Goal: Task Accomplishment & Management: Manage account settings

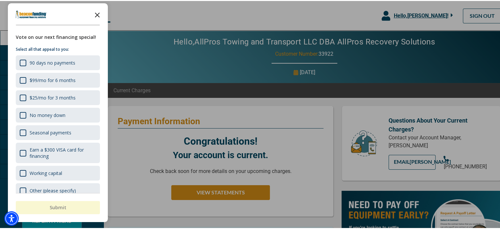
click at [95, 14] on icon "Close the survey" at bounding box center [97, 13] width 13 height 13
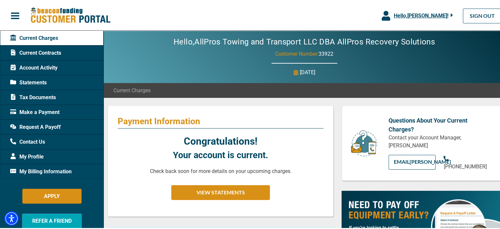
click at [67, 68] on div "Account Activity" at bounding box center [52, 66] width 104 height 15
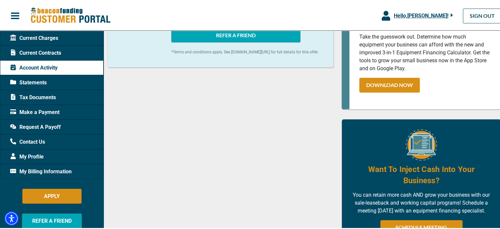
scroll to position [296, 0]
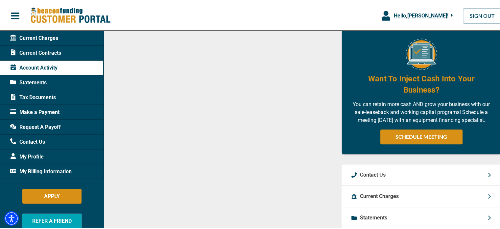
click at [40, 111] on span "Make a Payment" at bounding box center [34, 111] width 49 height 8
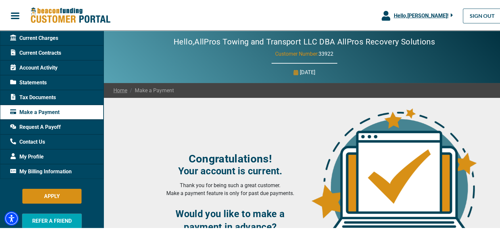
click at [60, 63] on div "Account Activity" at bounding box center [52, 66] width 104 height 15
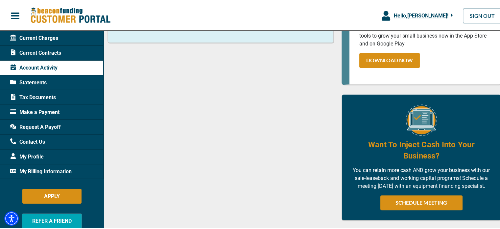
scroll to position [395, 0]
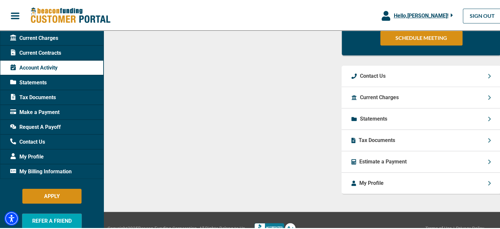
click at [389, 100] on p "Current Charges" at bounding box center [379, 96] width 39 height 8
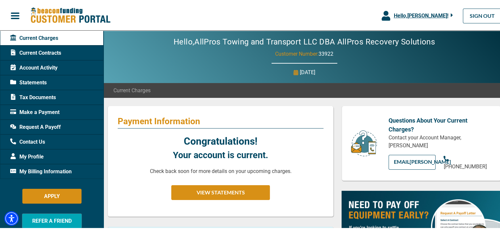
click at [51, 69] on span "Account Activity" at bounding box center [33, 67] width 47 height 8
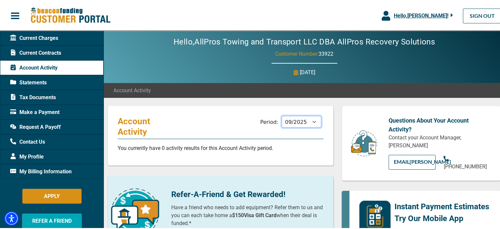
drag, startPoint x: 281, startPoint y: 121, endPoint x: 287, endPoint y: 120, distance: 5.4
click at [282, 121] on select "10/2025 09/2025 08/2025 07/2025 06/2025 05/2025 04/2025 03/2025 02/2025 01/2025…" at bounding box center [301, 121] width 39 height 12
click at [282, 115] on select "10/2025 09/2025 08/2025 07/2025 06/2025 05/2025 04/2025 03/2025 02/2025 01/2025…" at bounding box center [301, 121] width 39 height 12
click at [290, 125] on select "10/2025 09/2025 08/2025 07/2025 06/2025 05/2025 04/2025 03/2025 02/2025 01/2025…" at bounding box center [301, 121] width 39 height 12
click at [282, 115] on select "10/2025 09/2025 08/2025 07/2025 06/2025 05/2025 04/2025 03/2025 02/2025 01/2025…" at bounding box center [301, 121] width 39 height 12
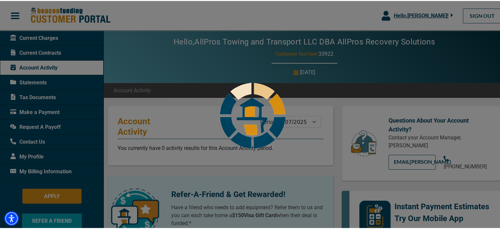
click at [291, 17] on div "Hello, [PERSON_NAME] ! [PERSON_NAME] AllPros Towing and Transport LLC DBA AllPr…" at bounding box center [252, 15] width 505 height 24
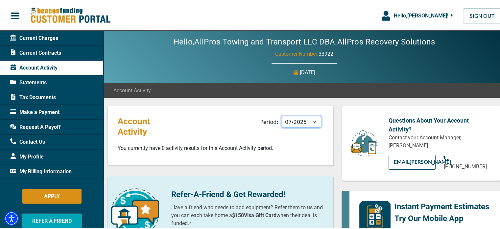
click at [283, 121] on select "10/2025 09/2025 08/2025 07/2025 06/2025 05/2025 04/2025 03/2025 02/2025 01/2025…" at bounding box center [301, 121] width 39 height 12
click at [282, 115] on select "10/2025 09/2025 08/2025 07/2025 06/2025 05/2025 04/2025 03/2025 02/2025 01/2025…" at bounding box center [301, 121] width 39 height 12
click at [289, 120] on select "10/2025 09/2025 08/2025 07/2025 06/2025 05/2025 04/2025 03/2025 02/2025 01/2025…" at bounding box center [301, 121] width 39 height 12
select select "10/2025"
click at [282, 115] on select "10/2025 09/2025 08/2025 07/2025 06/2025 05/2025 04/2025 03/2025 02/2025 01/2025…" at bounding box center [301, 121] width 39 height 12
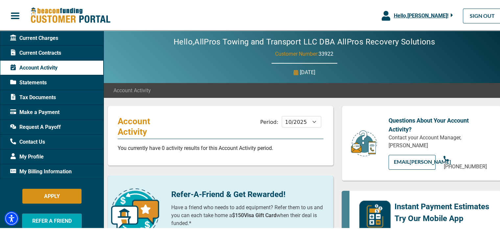
click at [41, 168] on span "My Billing Information" at bounding box center [40, 170] width 61 height 8
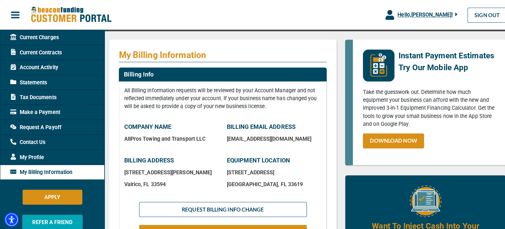
scroll to position [99, 0]
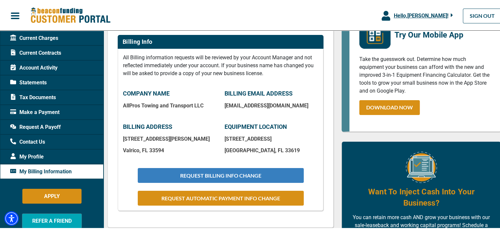
click at [201, 172] on button "REQUEST BILLING INFO CHANGE" at bounding box center [221, 174] width 166 height 15
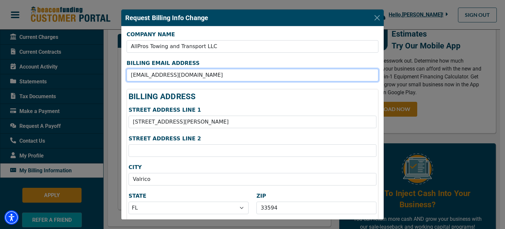
click at [159, 75] on input "[EMAIL_ADDRESS][DOMAIN_NAME]" at bounding box center [253, 75] width 252 height 12
drag, startPoint x: 163, startPoint y: 75, endPoint x: 91, endPoint y: 65, distance: 72.6
click at [91, 65] on div "Request Billing Info Change COMPANY NAME AllPros Towing and Transport LLC BILLI…" at bounding box center [252, 114] width 505 height 229
drag, startPoint x: 169, startPoint y: 72, endPoint x: 93, endPoint y: 63, distance: 76.5
click at [93, 63] on div "Request Billing Info Change COMPANY NAME AllPros Towing and Transport LLC BILLI…" at bounding box center [252, 114] width 505 height 229
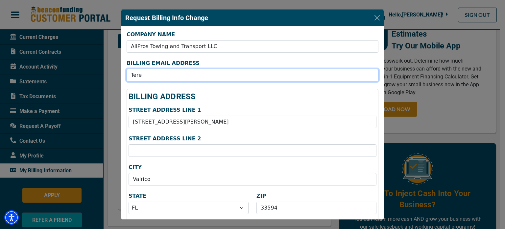
type input "[PERSON_NAME][EMAIL_ADDRESS][DOMAIN_NAME]"
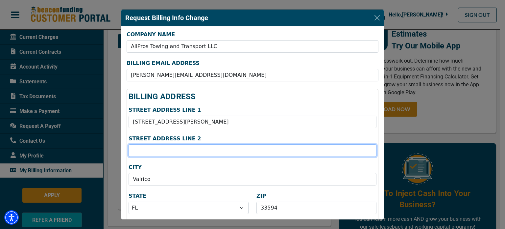
type input "819"
click at [174, 150] on input "819" at bounding box center [253, 150] width 248 height 12
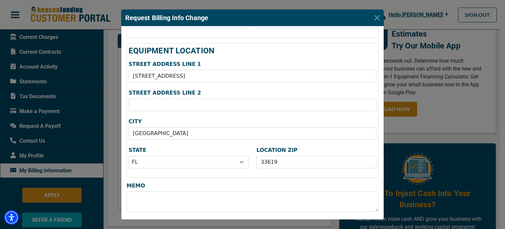
scroll to position [203, 0]
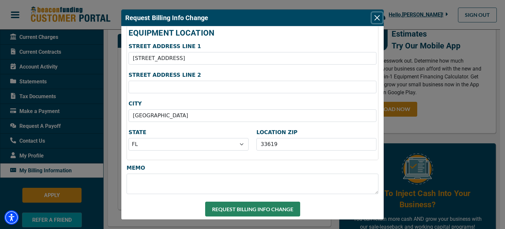
click at [376, 17] on button "Close" at bounding box center [377, 17] width 11 height 11
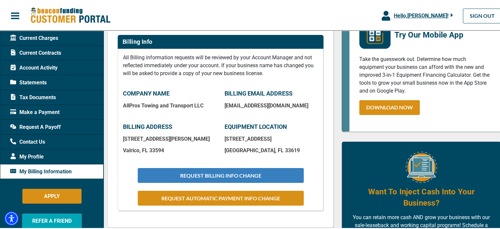
click at [225, 176] on button "REQUEST BILLING INFO CHANGE" at bounding box center [221, 174] width 166 height 15
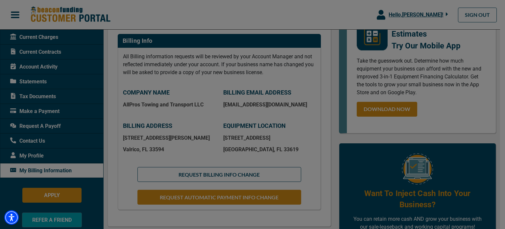
scroll to position [0, 0]
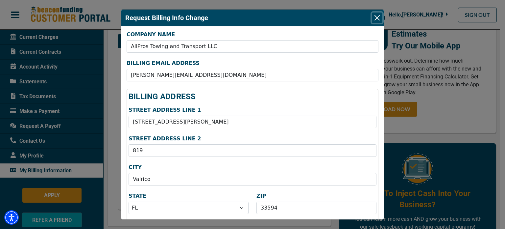
click at [380, 17] on button "Close" at bounding box center [377, 17] width 11 height 11
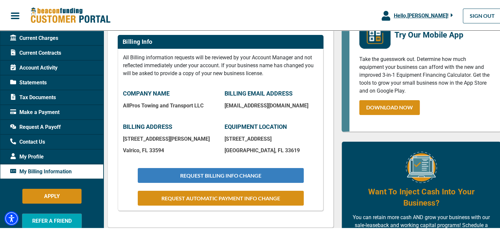
click at [233, 174] on button "REQUEST BILLING INFO CHANGE" at bounding box center [221, 174] width 166 height 15
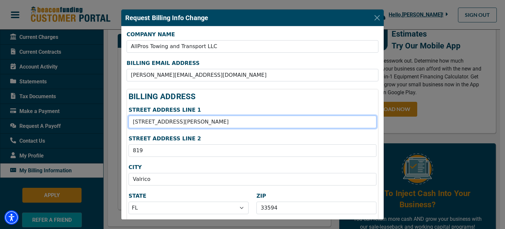
drag, startPoint x: 179, startPoint y: 119, endPoint x: 116, endPoint y: 114, distance: 63.3
click at [117, 114] on div "Request Billing Info Change COMPANY NAME AllPros Towing and Transport LLC BILLI…" at bounding box center [252, 114] width 505 height 229
type input "[STREET_ADDRESS][PERSON_NAME][PERSON_NAME]"
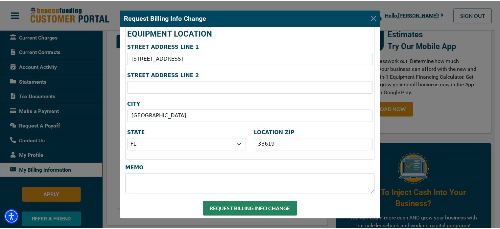
scroll to position [203, 0]
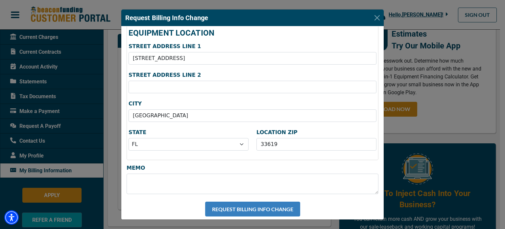
click at [228, 206] on button "REQUEST BILLING INFO CHANGE" at bounding box center [252, 208] width 95 height 15
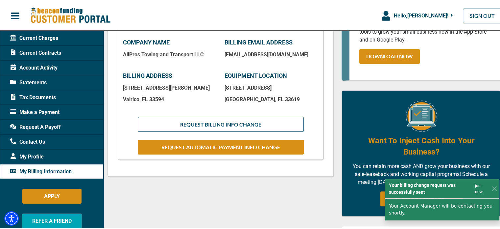
scroll to position [164, 0]
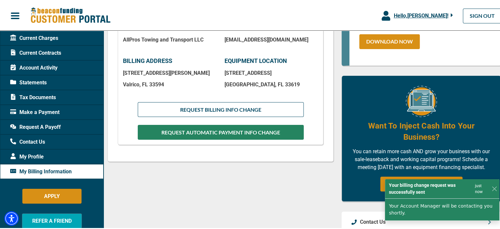
click at [164, 135] on button "REQUEST AUTOMATIC PAYMENT INFO CHANGE" at bounding box center [221, 131] width 166 height 15
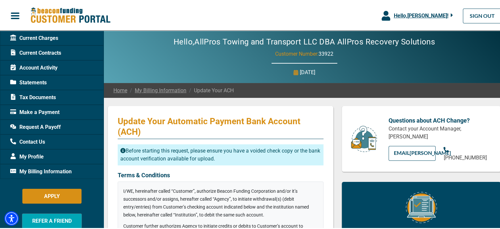
checkbox input "true"
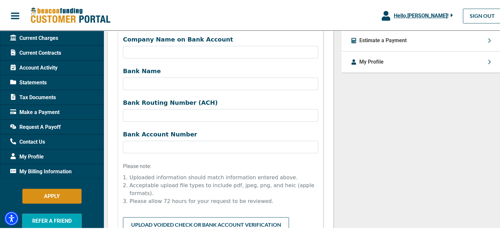
scroll to position [279, 0]
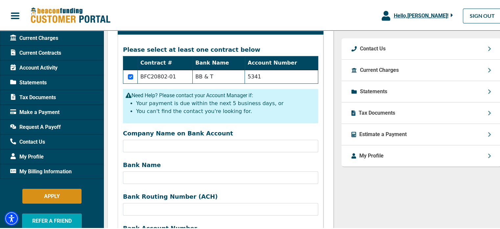
click at [36, 39] on span "Current Charges" at bounding box center [34, 37] width 48 height 8
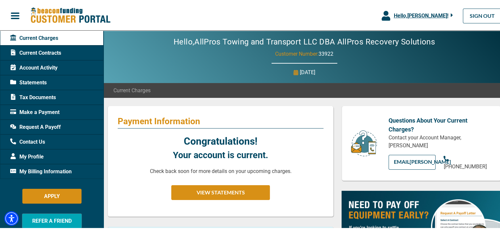
click at [402, 13] on span "Hello, [PERSON_NAME] !" at bounding box center [421, 15] width 55 height 6
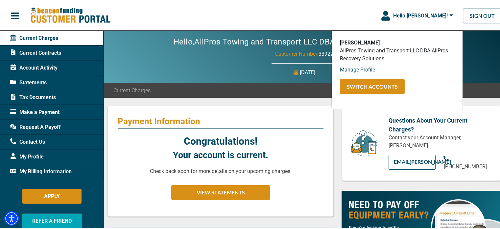
click at [402, 13] on span "Hello, [PERSON_NAME] !" at bounding box center [420, 15] width 55 height 6
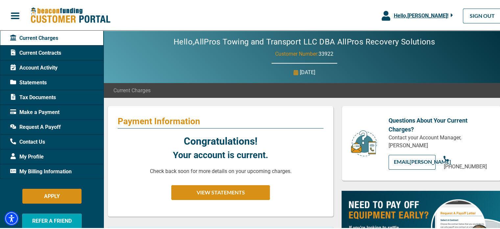
click at [402, 13] on span "Hello, [PERSON_NAME] !" at bounding box center [421, 15] width 55 height 6
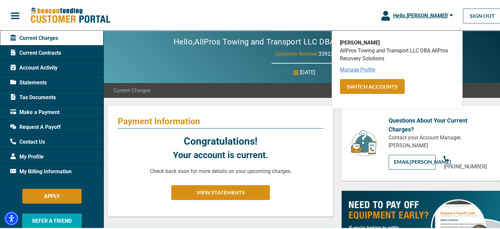
click at [352, 70] on link "Manage Profile" at bounding box center [357, 68] width 35 height 6
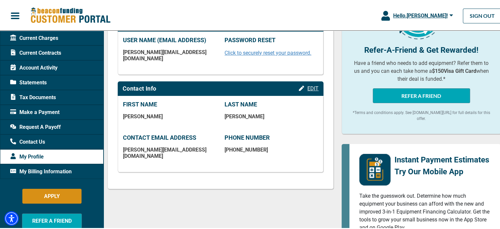
scroll to position [132, 0]
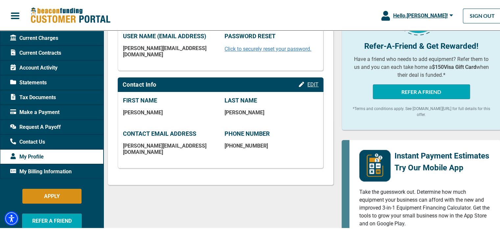
click at [314, 80] on span "EDIT" at bounding box center [312, 83] width 11 height 6
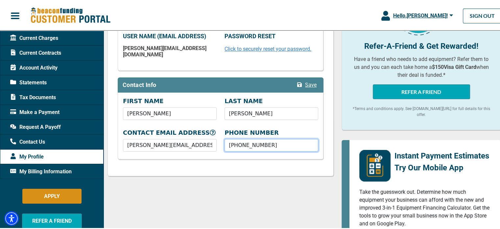
drag, startPoint x: 259, startPoint y: 139, endPoint x: 203, endPoint y: 132, distance: 56.6
click at [204, 132] on div "CONTACT EMAIL ADDRESS [PERSON_NAME][EMAIL_ADDRESS][DOMAIN_NAME] PHONE NUMBER [P…" at bounding box center [220, 140] width 203 height 25
type input "[PHONE_NUMBER]"
click at [310, 81] on span "Save" at bounding box center [311, 84] width 12 height 6
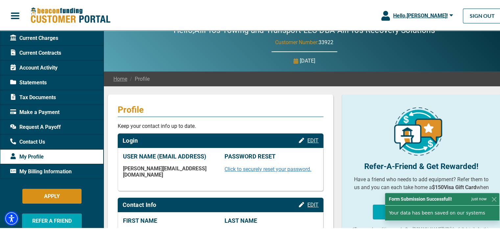
scroll to position [0, 0]
